Goal: Task Accomplishment & Management: Manage account settings

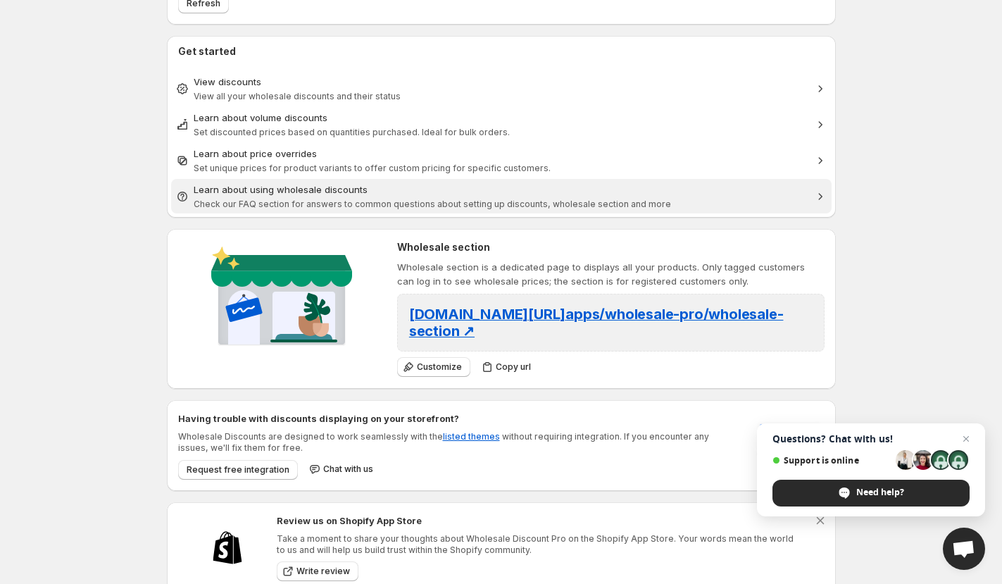
scroll to position [189, 0]
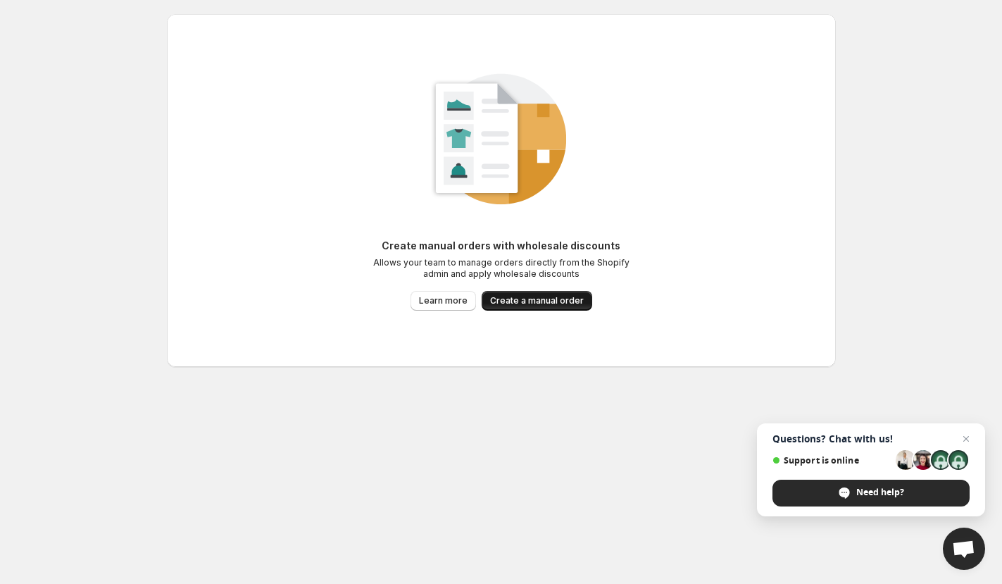
click at [521, 304] on span "Create a manual order" at bounding box center [537, 300] width 94 height 11
click at [564, 300] on span "Create a manual order" at bounding box center [537, 300] width 94 height 11
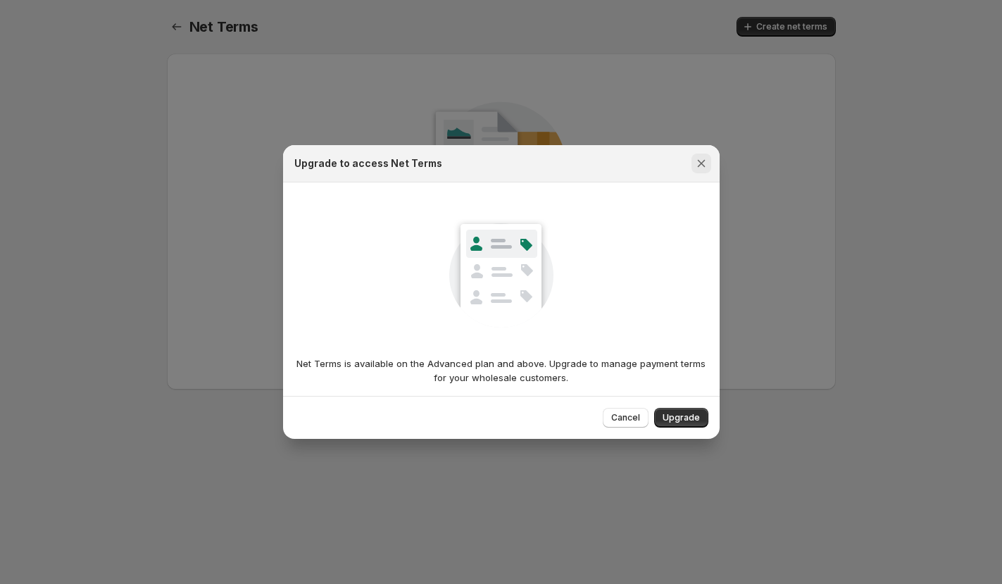
click at [701, 163] on icon "Close" at bounding box center [701, 164] width 8 height 8
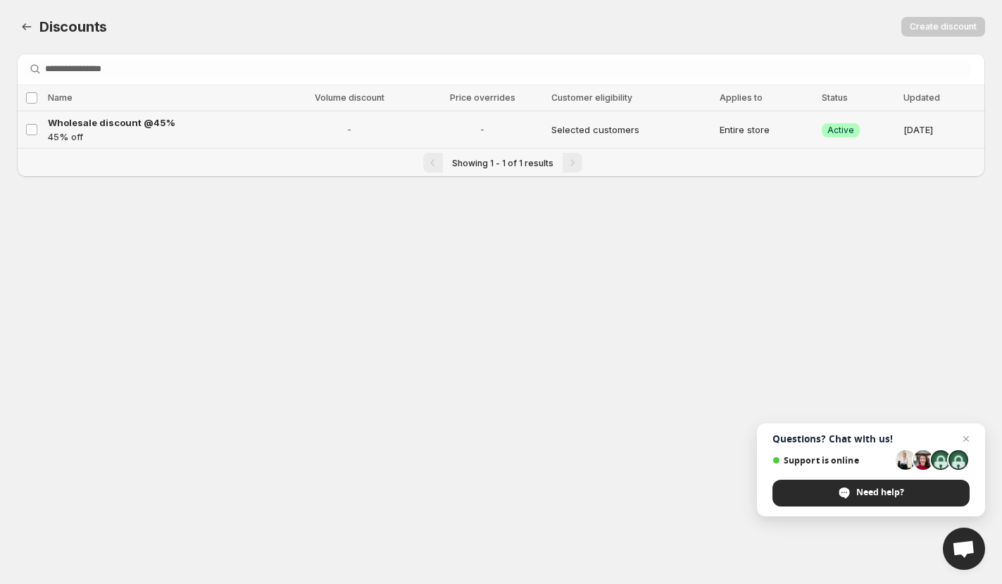
click at [329, 127] on span "-" at bounding box center [349, 130] width 128 height 14
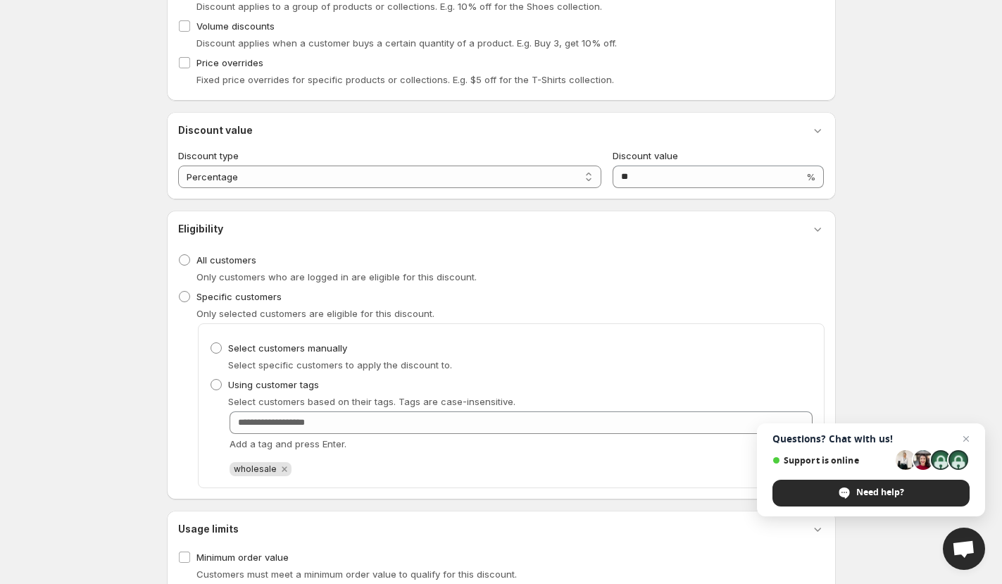
scroll to position [327, 0]
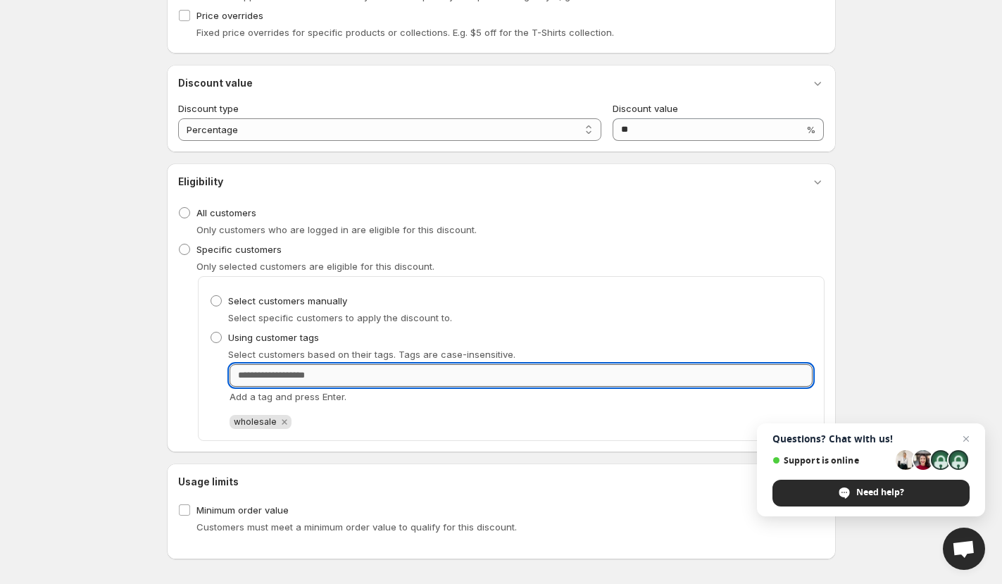
click at [317, 375] on input "Customer Tags" at bounding box center [521, 375] width 583 height 23
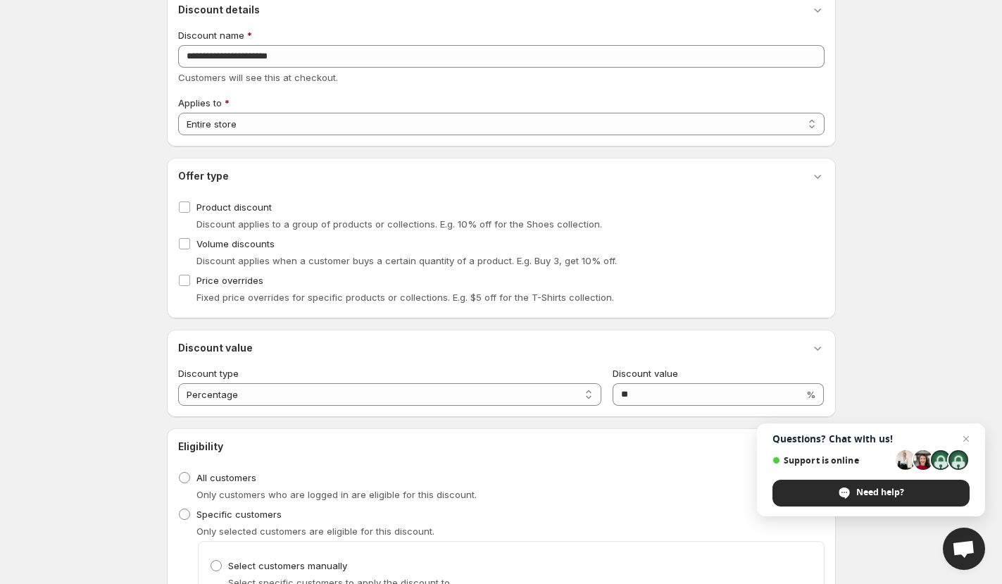
scroll to position [0, 0]
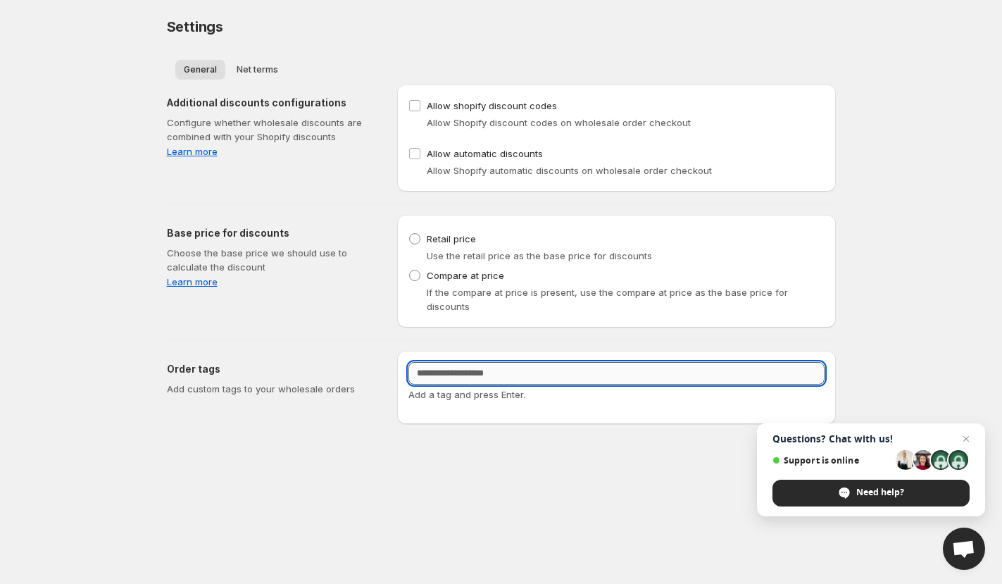
click at [434, 362] on input "Customer Tags" at bounding box center [617, 373] width 416 height 23
type input "*********"
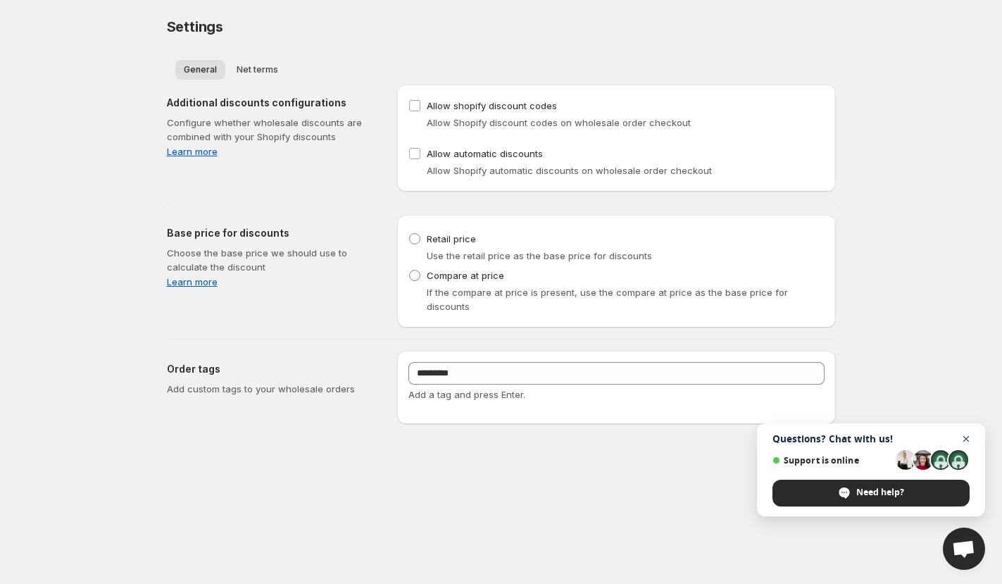
click at [969, 436] on span "Close chat" at bounding box center [967, 439] width 18 height 18
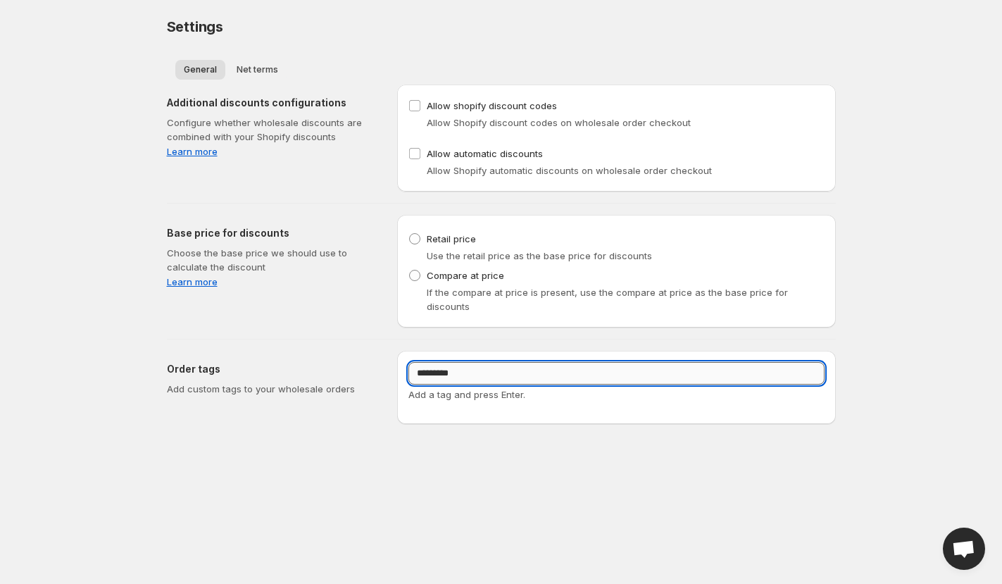
click at [527, 362] on input "*********" at bounding box center [617, 373] width 416 height 23
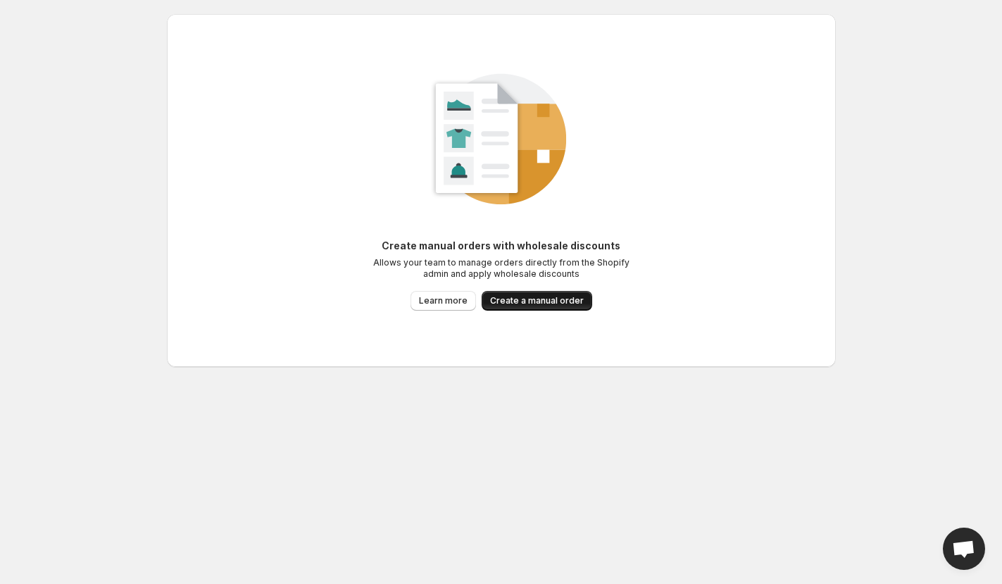
click at [546, 298] on span "Create a manual order" at bounding box center [537, 300] width 94 height 11
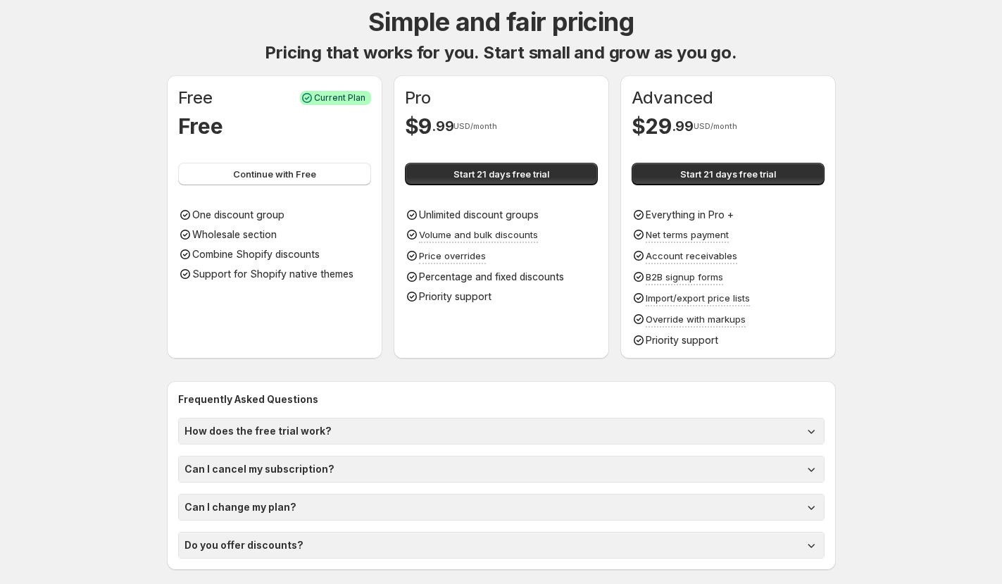
scroll to position [57, 0]
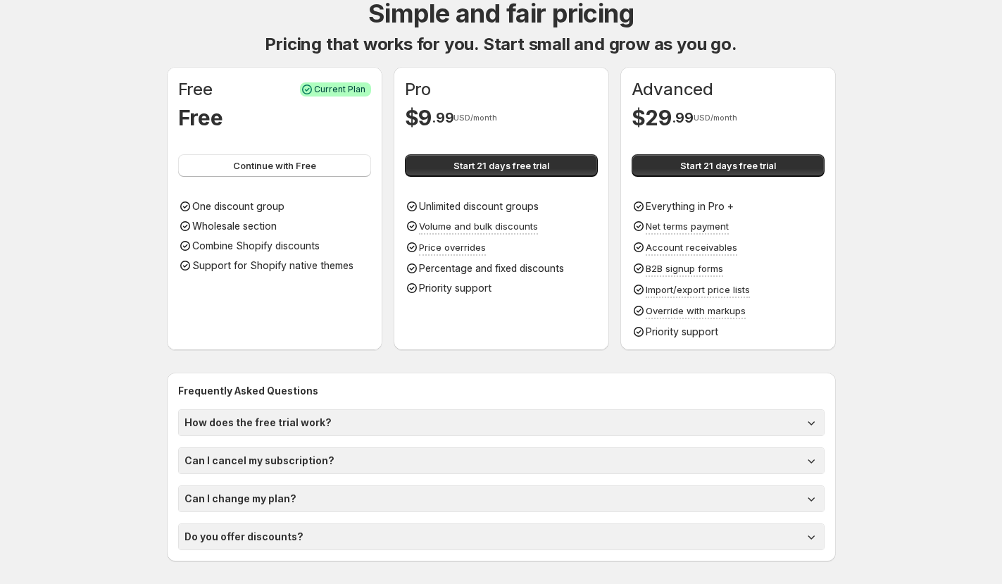
click at [809, 461] on icon at bounding box center [811, 461] width 14 height 14
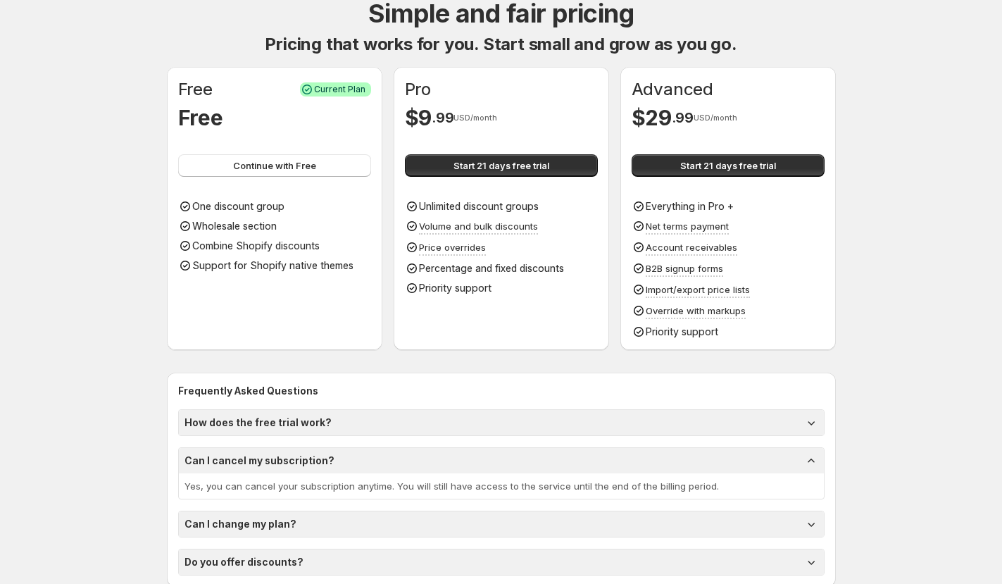
click at [809, 461] on icon at bounding box center [811, 461] width 14 height 14
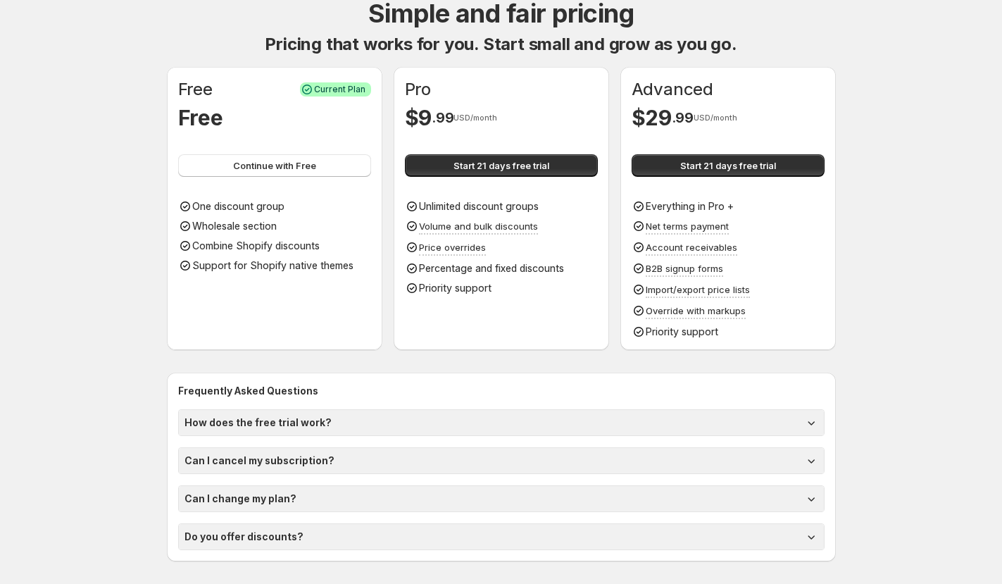
click at [809, 494] on icon at bounding box center [811, 499] width 14 height 14
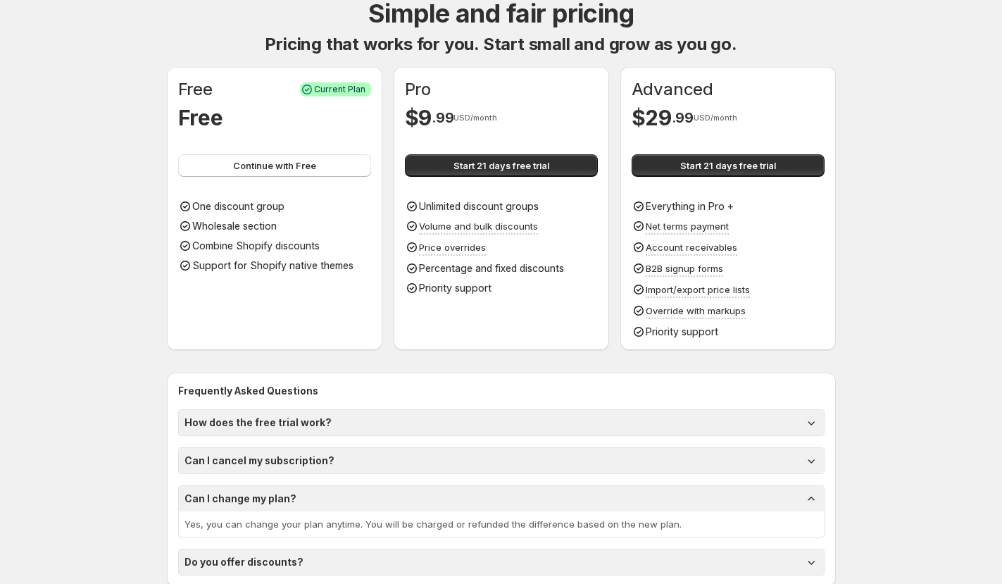
click at [810, 494] on icon at bounding box center [811, 499] width 14 height 14
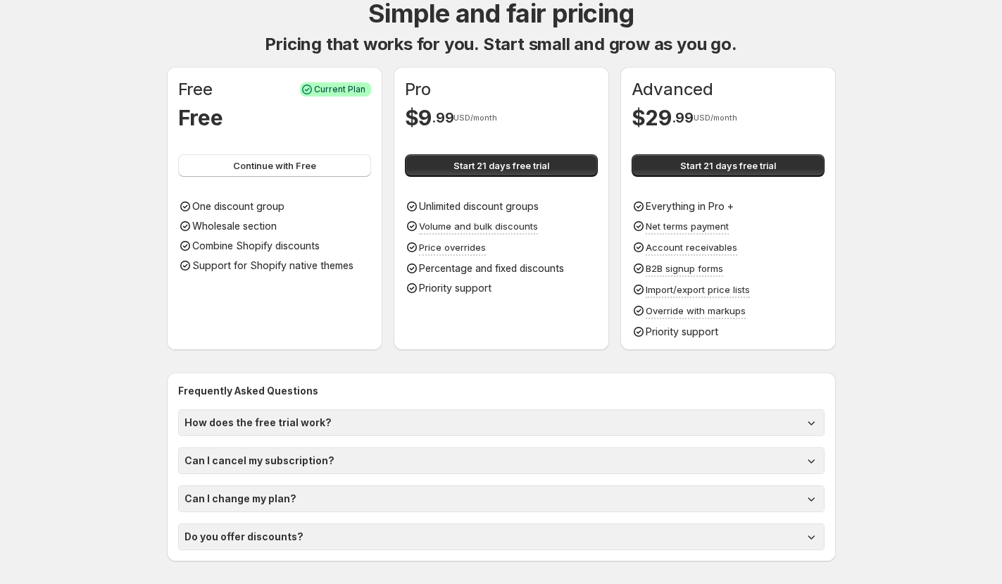
click at [815, 530] on icon at bounding box center [811, 537] width 14 height 14
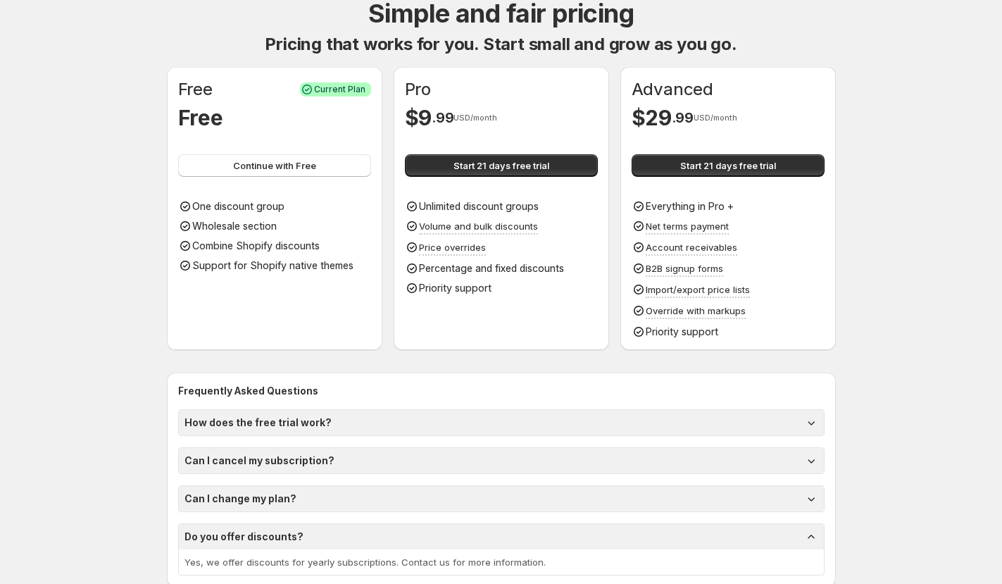
click at [816, 530] on icon at bounding box center [811, 537] width 14 height 14
